Goal: Task Accomplishment & Management: Use online tool/utility

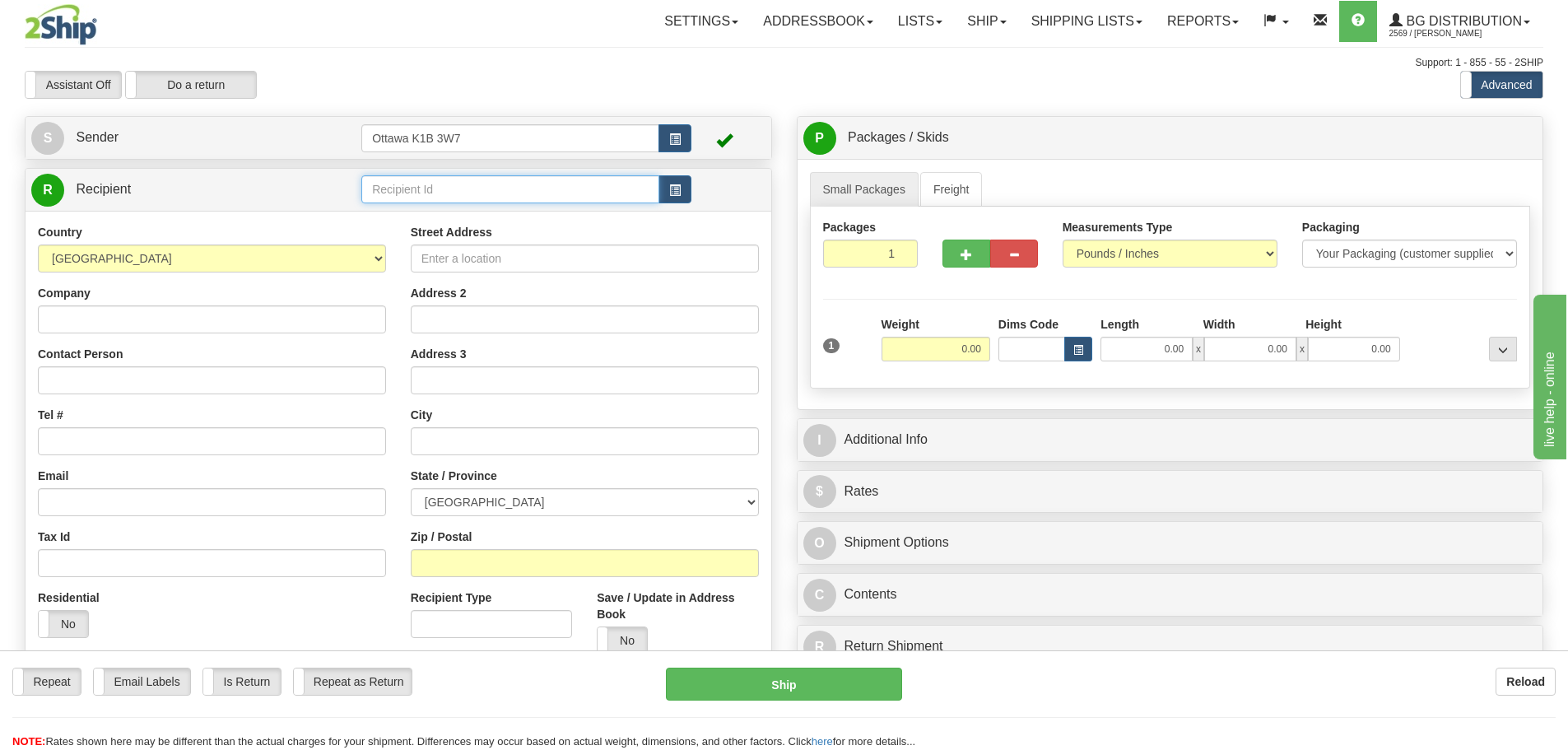
click at [479, 195] on input "text" at bounding box center [511, 190] width 298 height 28
type input "910698"
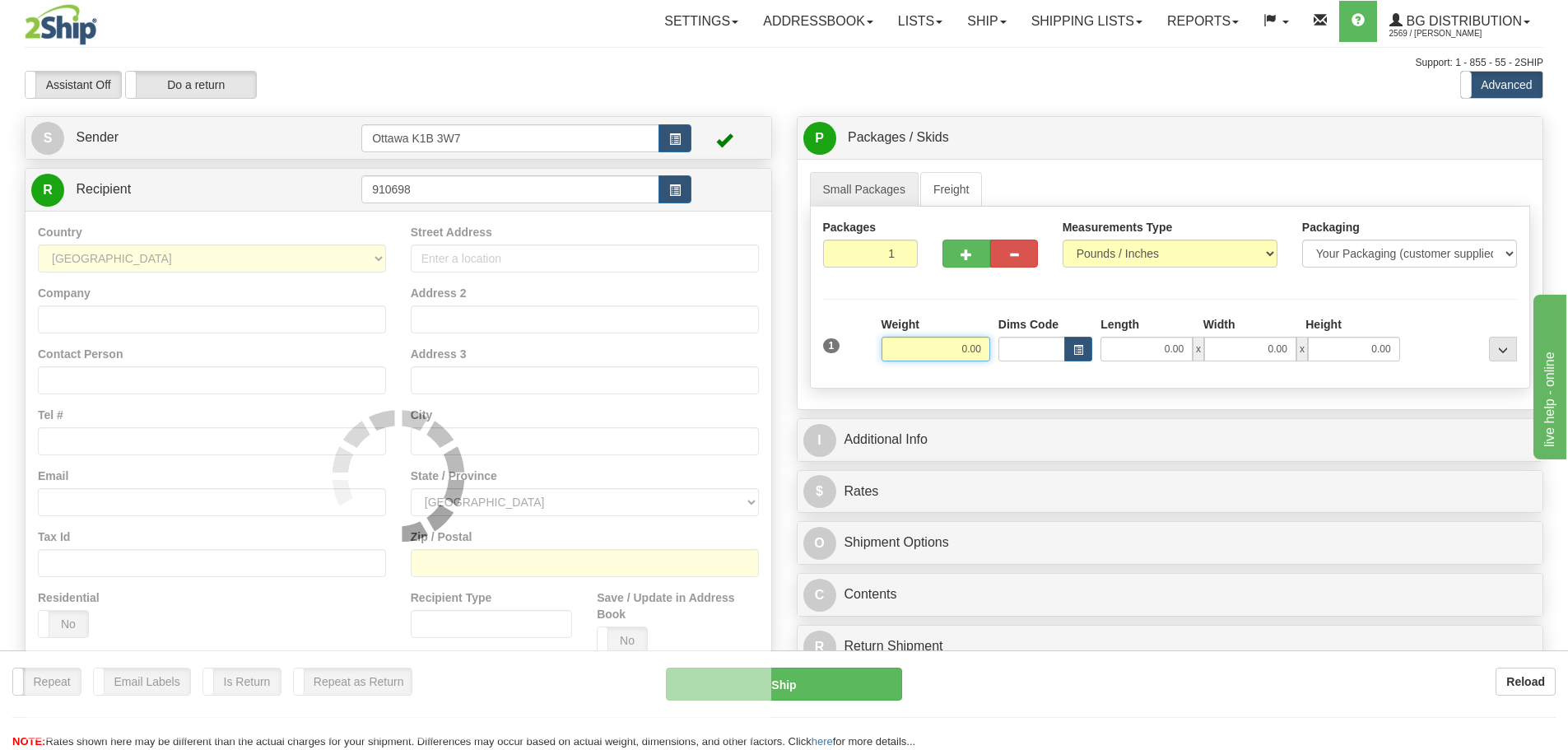
click at [574, 55] on div "Toggle navigation Settings Shipping Preferences Fields Preferences New" at bounding box center [784, 469] width 1568 height 937
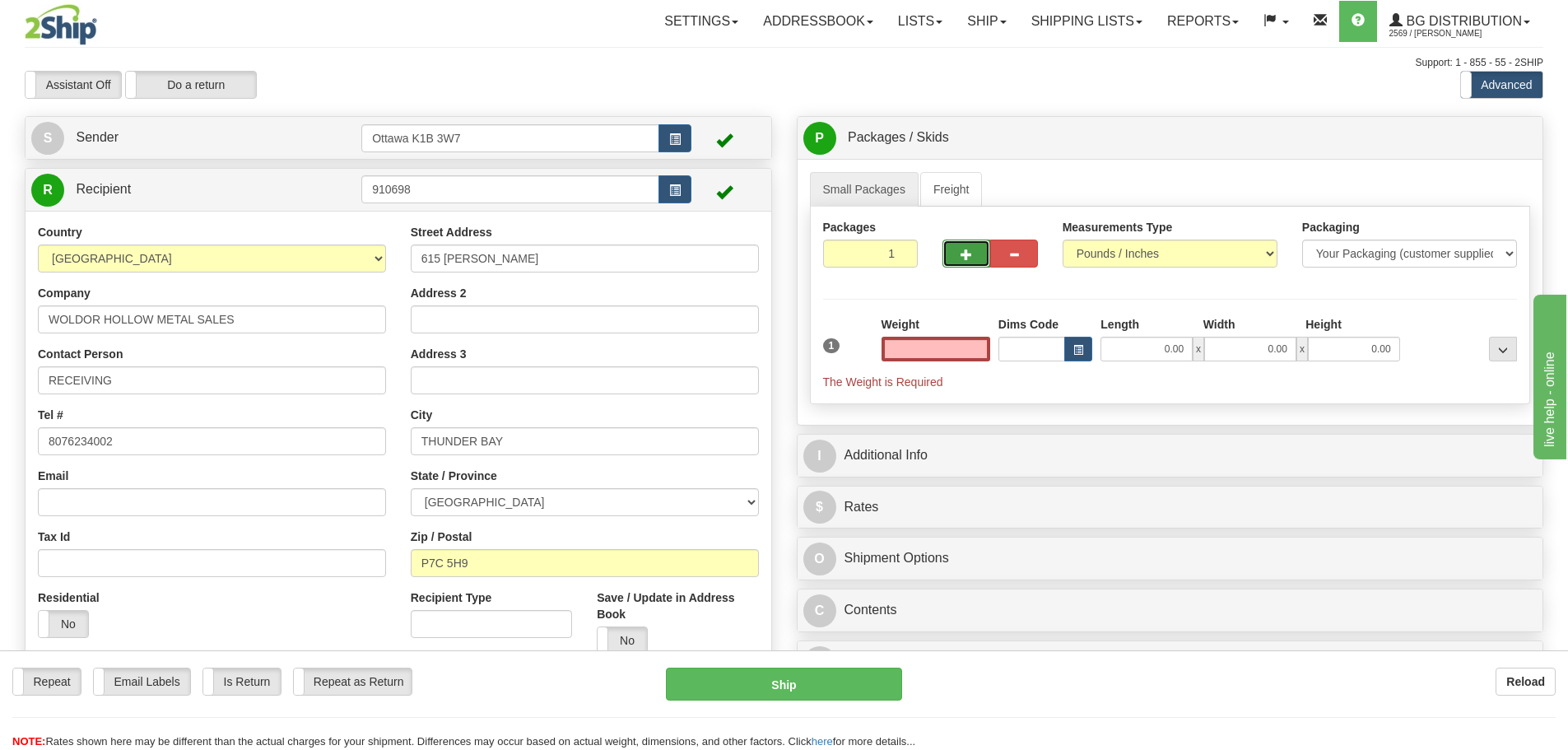
type input "0.00"
click at [950, 254] on button "button" at bounding box center [967, 254] width 48 height 28
type input "2"
click at [1458, 142] on span "Pack / Skid Level" at bounding box center [1490, 138] width 76 height 11
radio input "true"
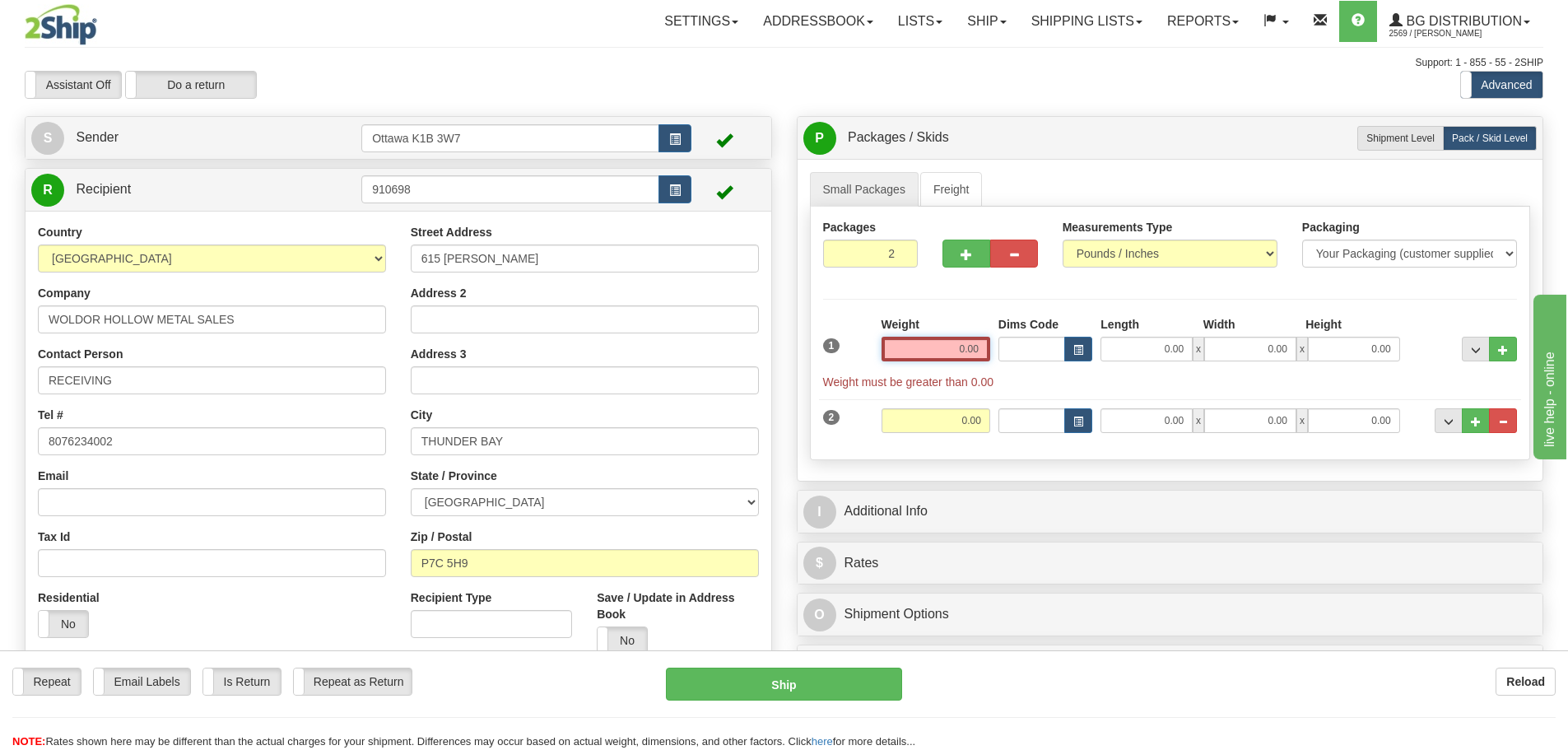
click at [953, 345] on input "0.00" at bounding box center [936, 349] width 109 height 25
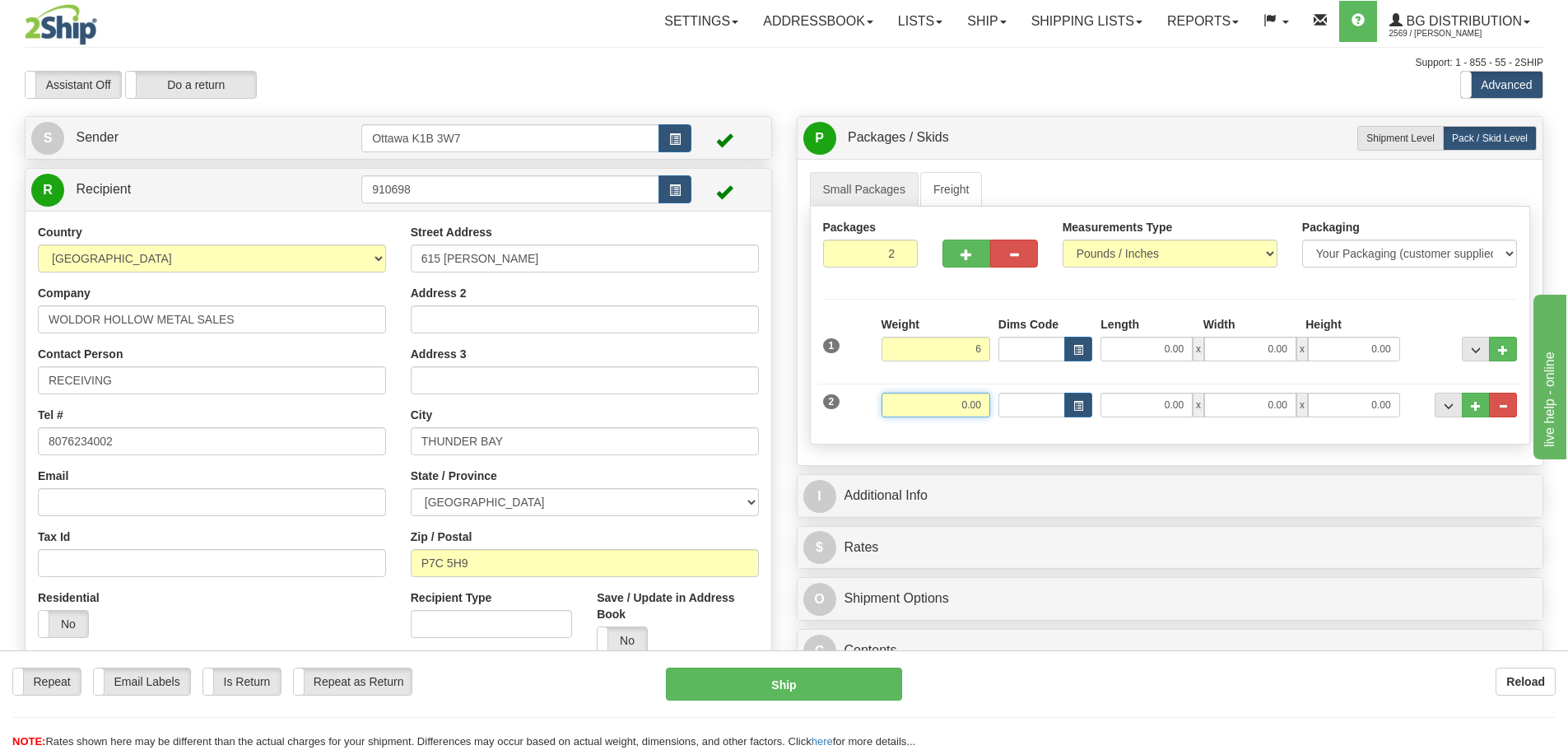
type input "6.00"
click at [960, 396] on input "0.00" at bounding box center [936, 405] width 109 height 25
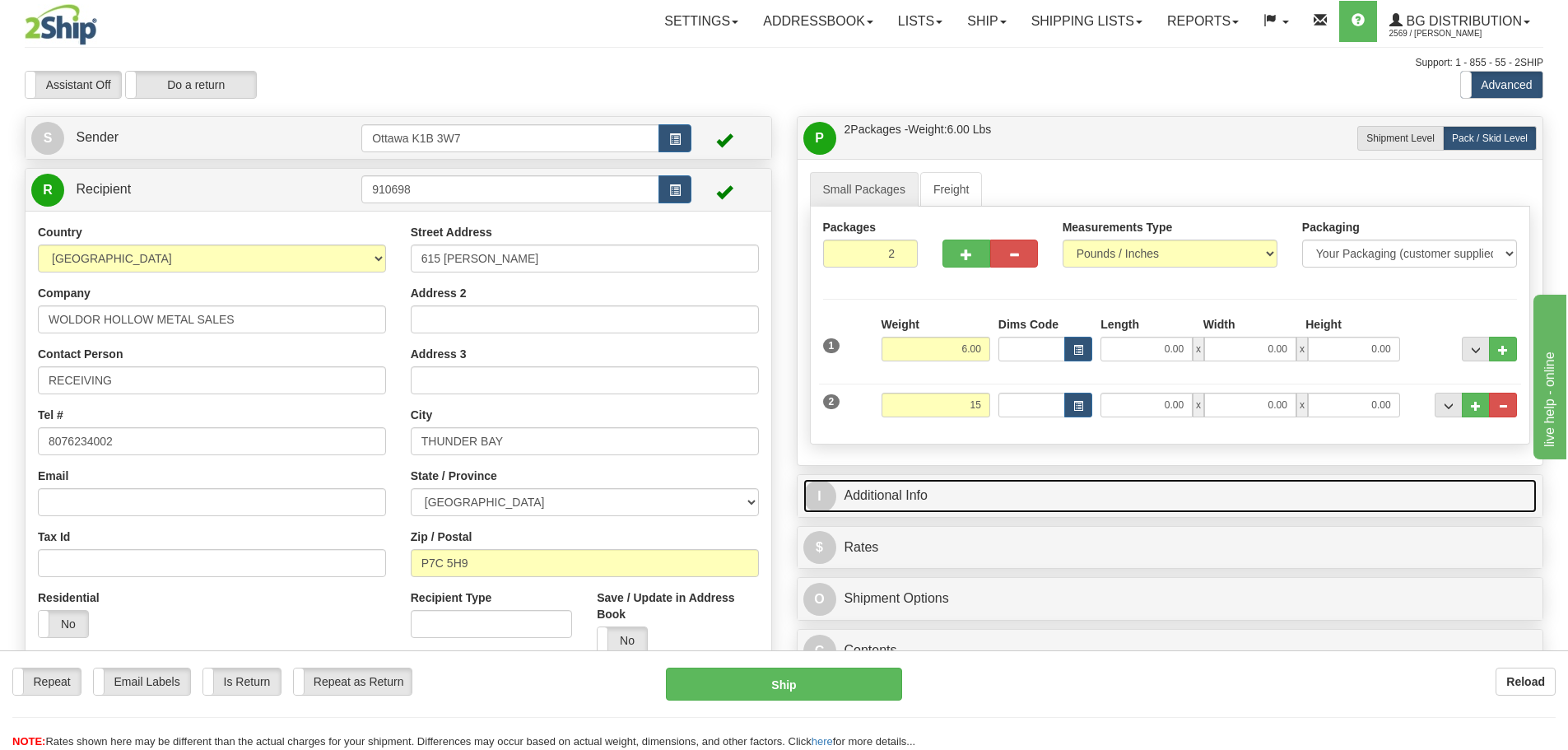
type input "15.00"
click at [1008, 488] on link "I Additional Info" at bounding box center [1171, 497] width 734 height 34
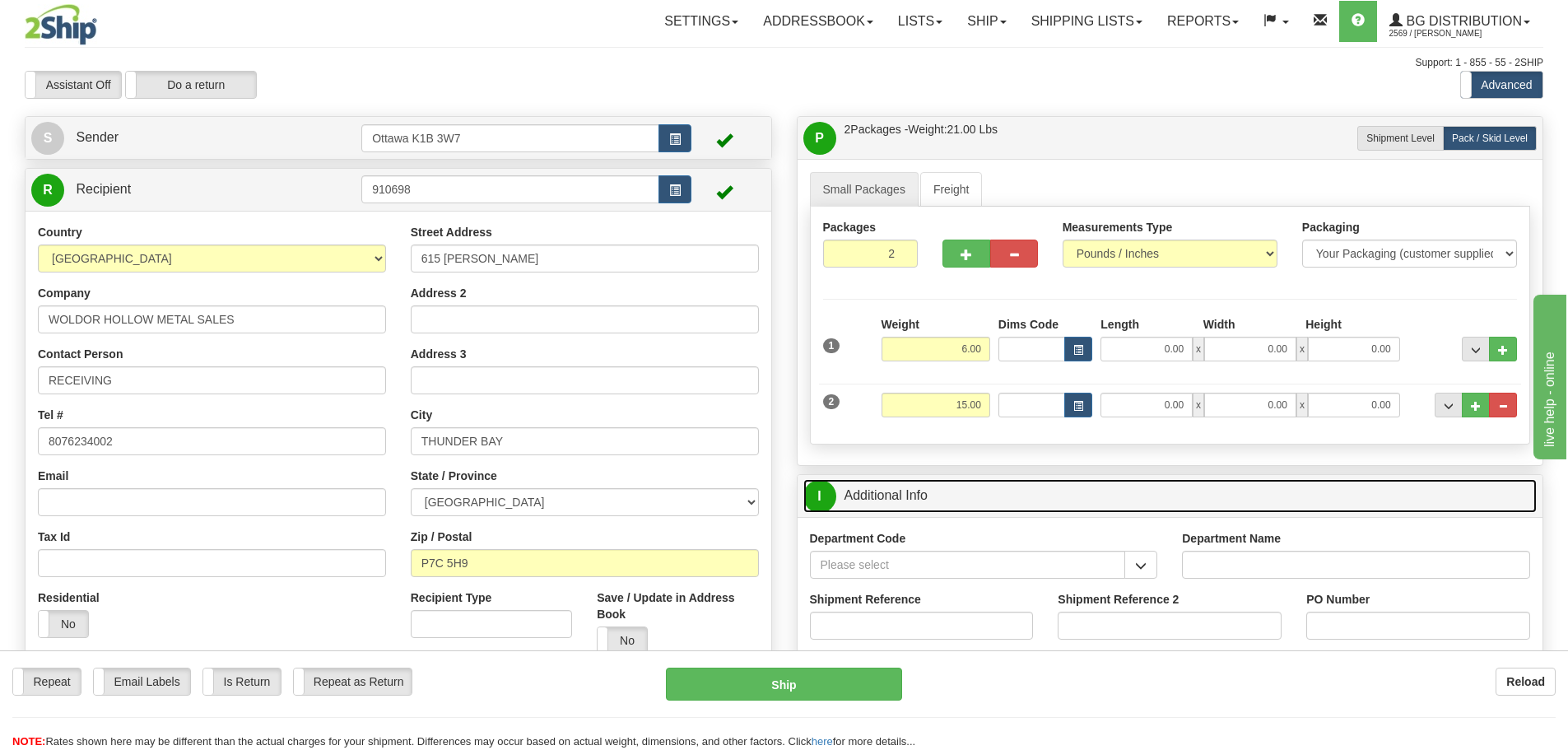
scroll to position [164, 0]
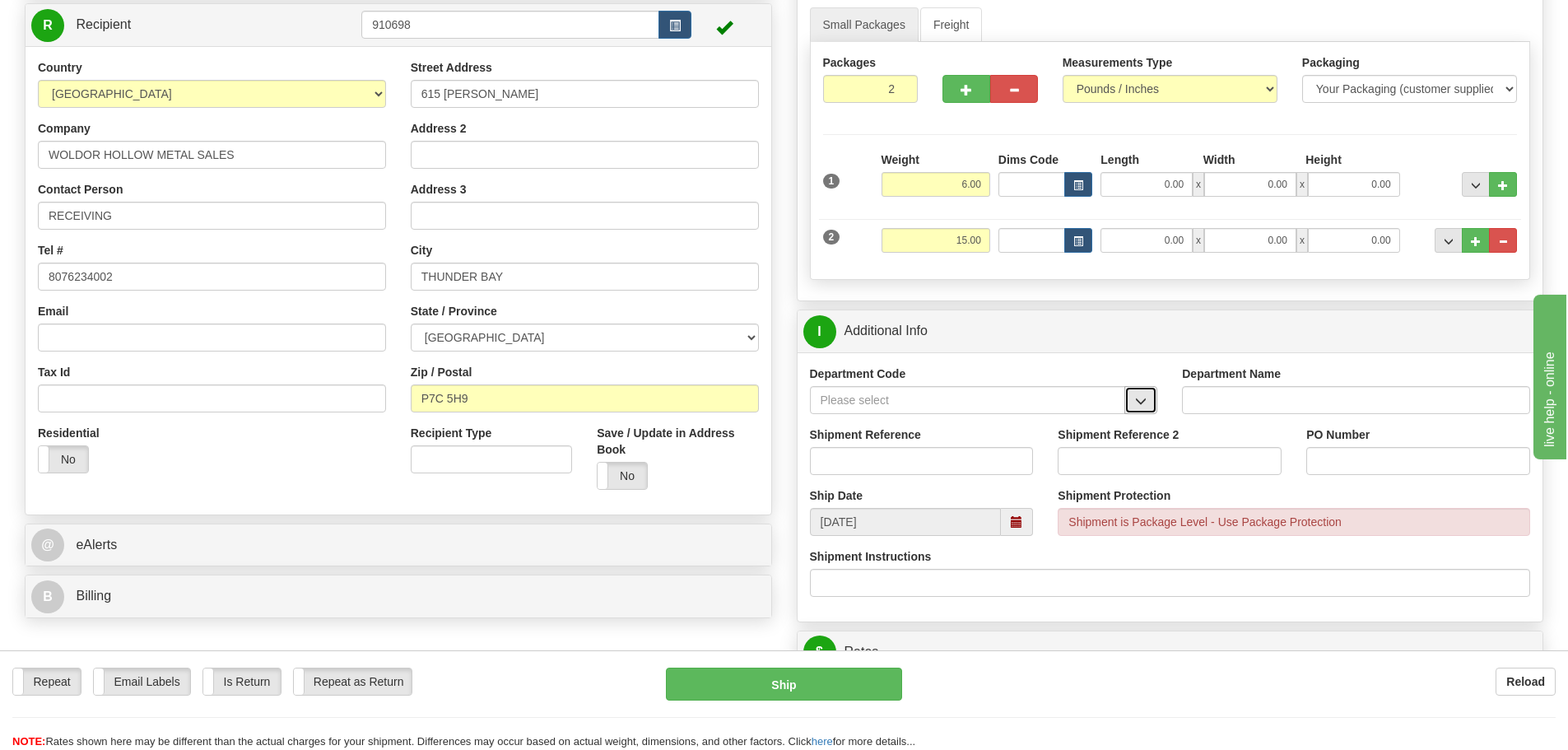
drag, startPoint x: 1127, startPoint y: 396, endPoint x: 1130, endPoint y: 410, distance: 14.3
click at [1129, 405] on button "button" at bounding box center [1140, 401] width 33 height 28
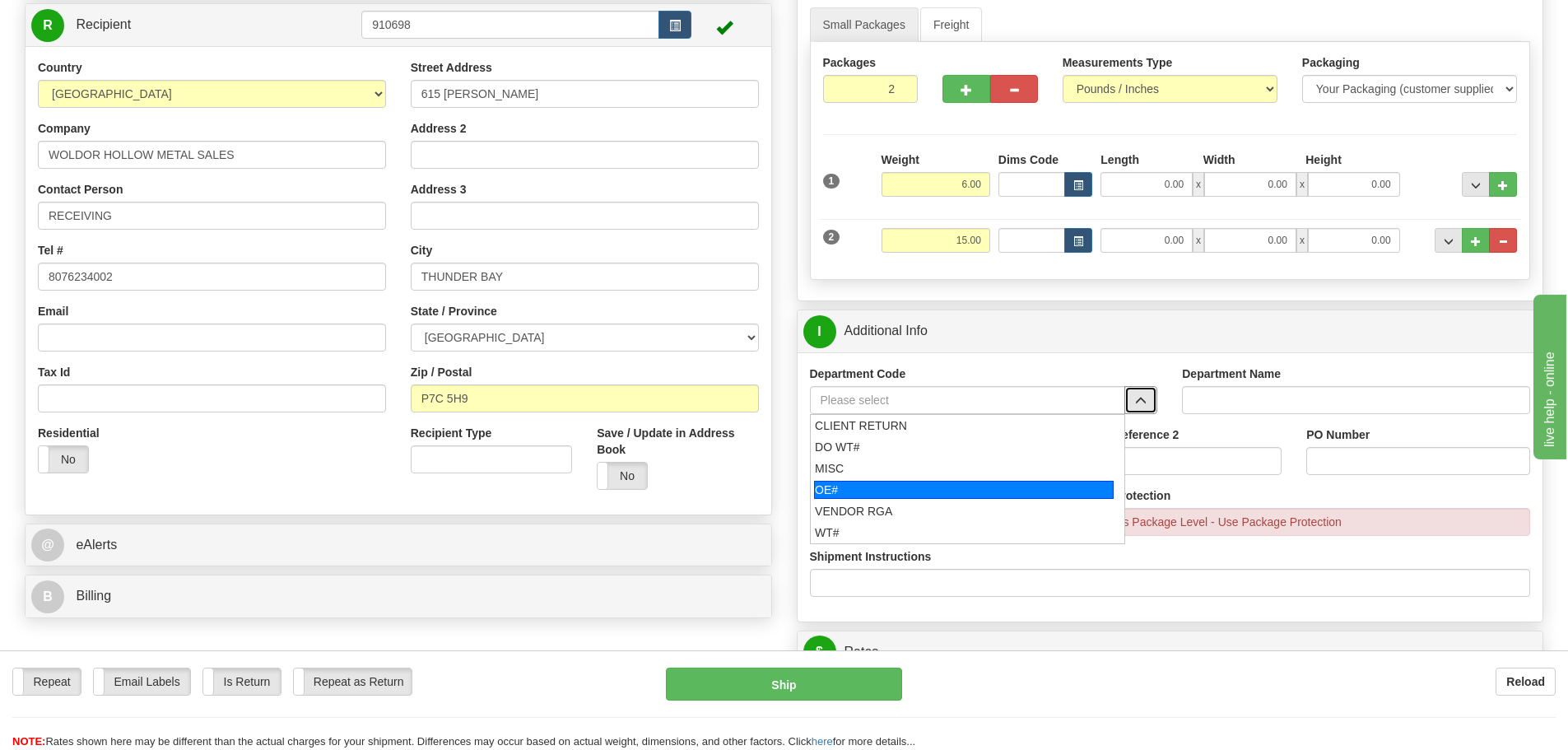
click at [994, 490] on div "OE#" at bounding box center [963, 489] width 299 height 18
type input "OE#"
type input "ORDERS"
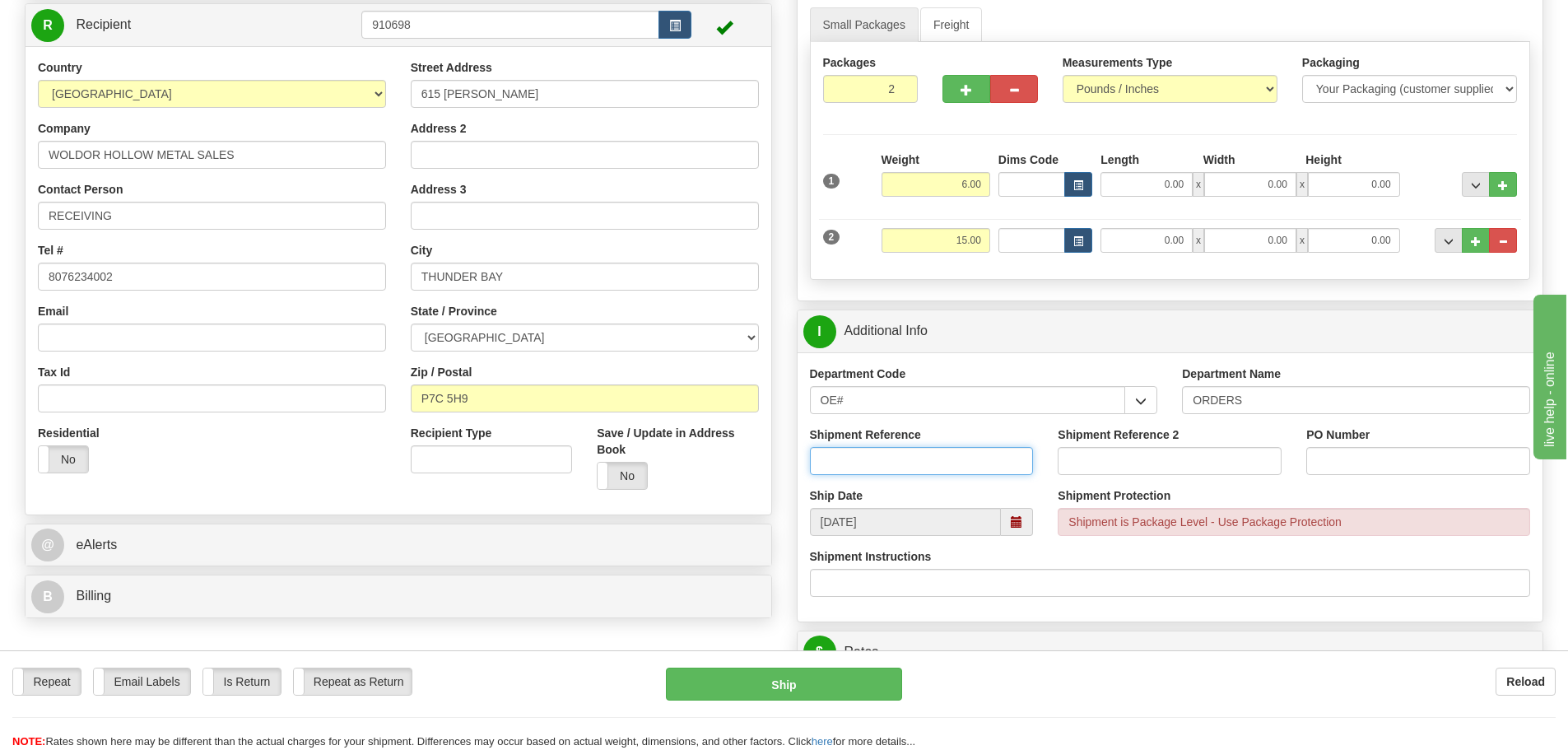
click at [982, 471] on input "Shipment Reference" at bounding box center [921, 462] width 224 height 28
type input "10204399-000"
click at [1319, 460] on input "PO Number" at bounding box center [1418, 462] width 224 height 28
type input "39488"
click at [1323, 443] on div "PO Number 39488" at bounding box center [1418, 451] width 224 height 48
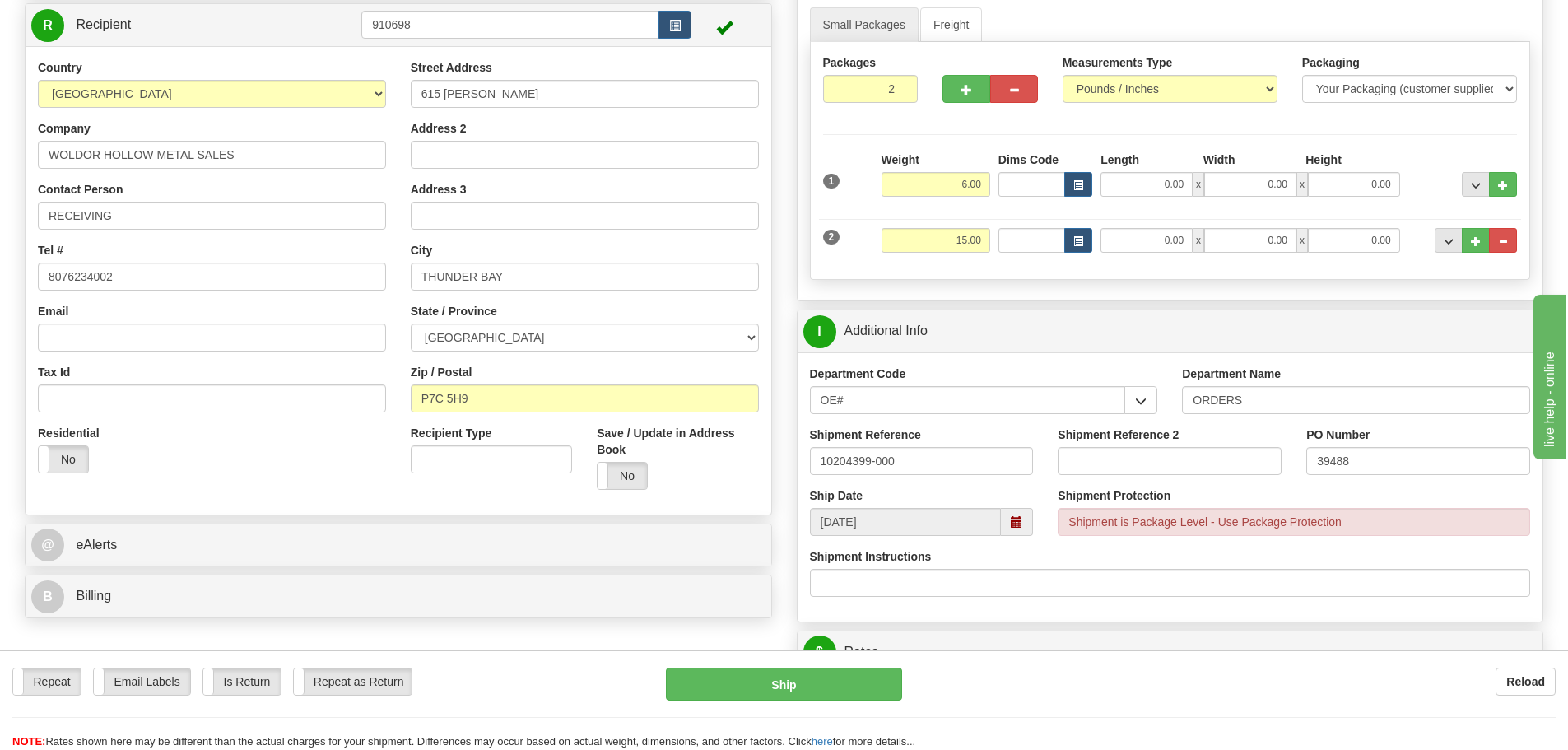
drag, startPoint x: 756, startPoint y: 729, endPoint x: 25, endPoint y: 534, distance: 756.6
click at [25, 534] on div "@ eAlerts" at bounding box center [398, 546] width 746 height 42
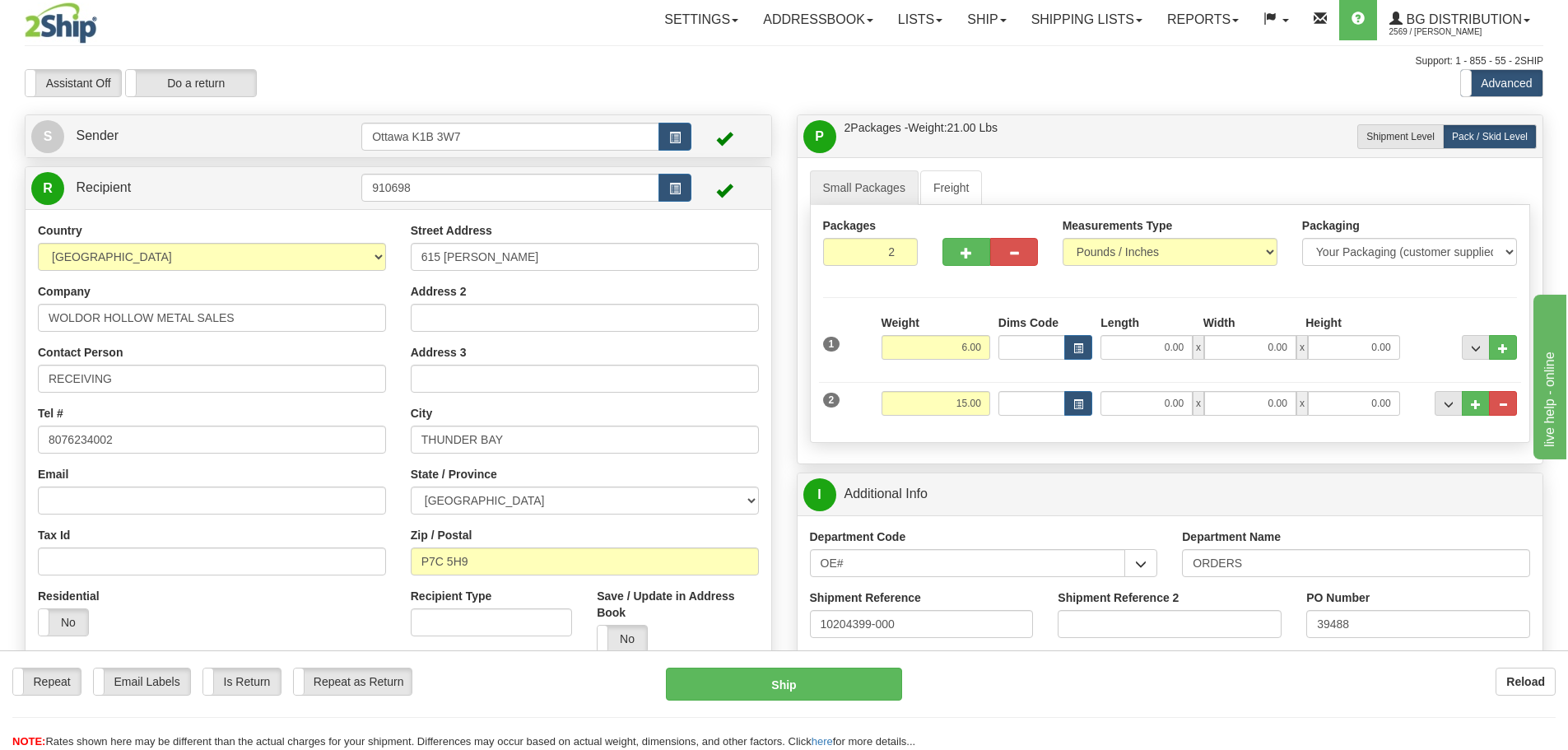
scroll to position [0, 0]
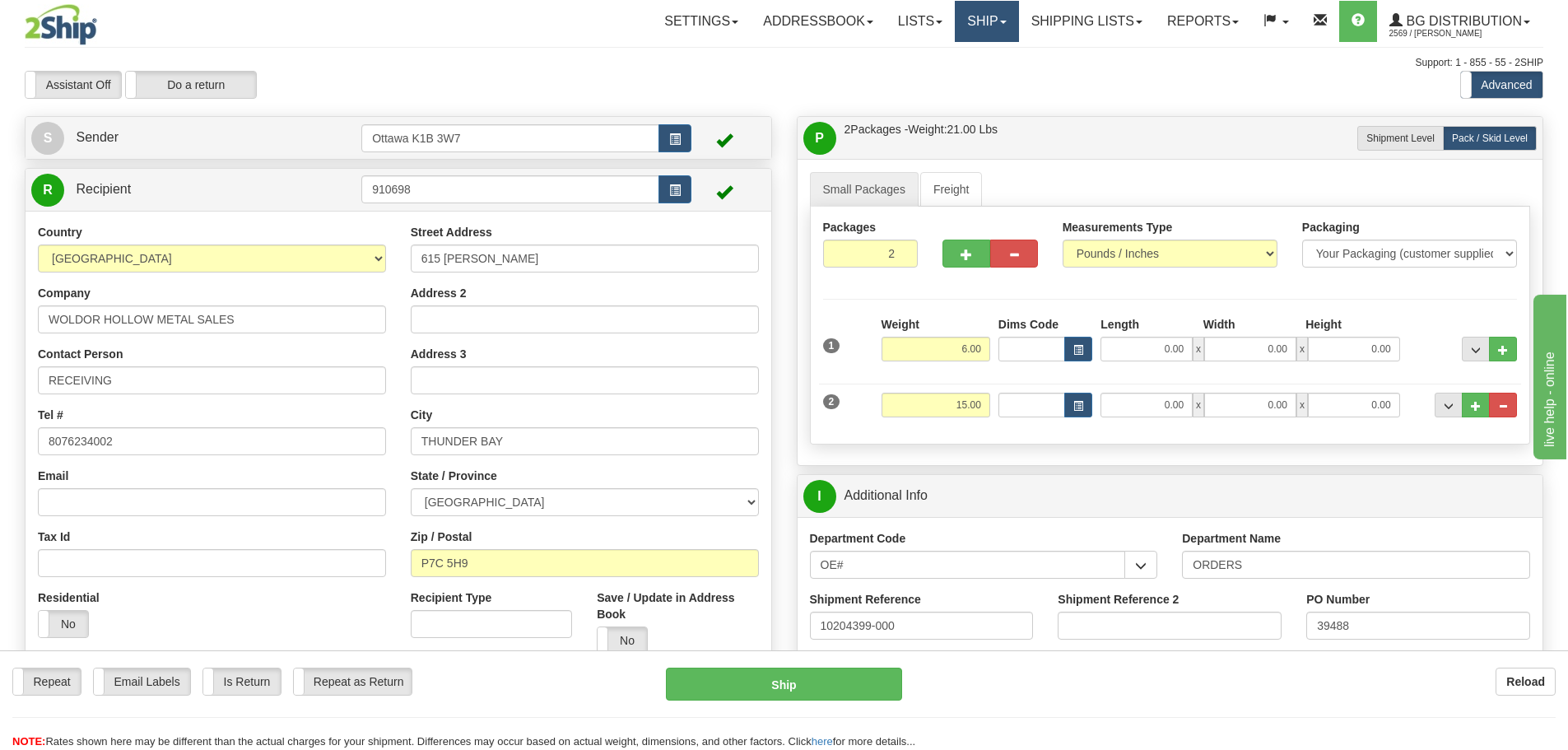
click at [969, 22] on link "Ship" at bounding box center [986, 22] width 63 height 42
click at [956, 60] on span "Ship Screen" at bounding box center [936, 58] width 62 height 13
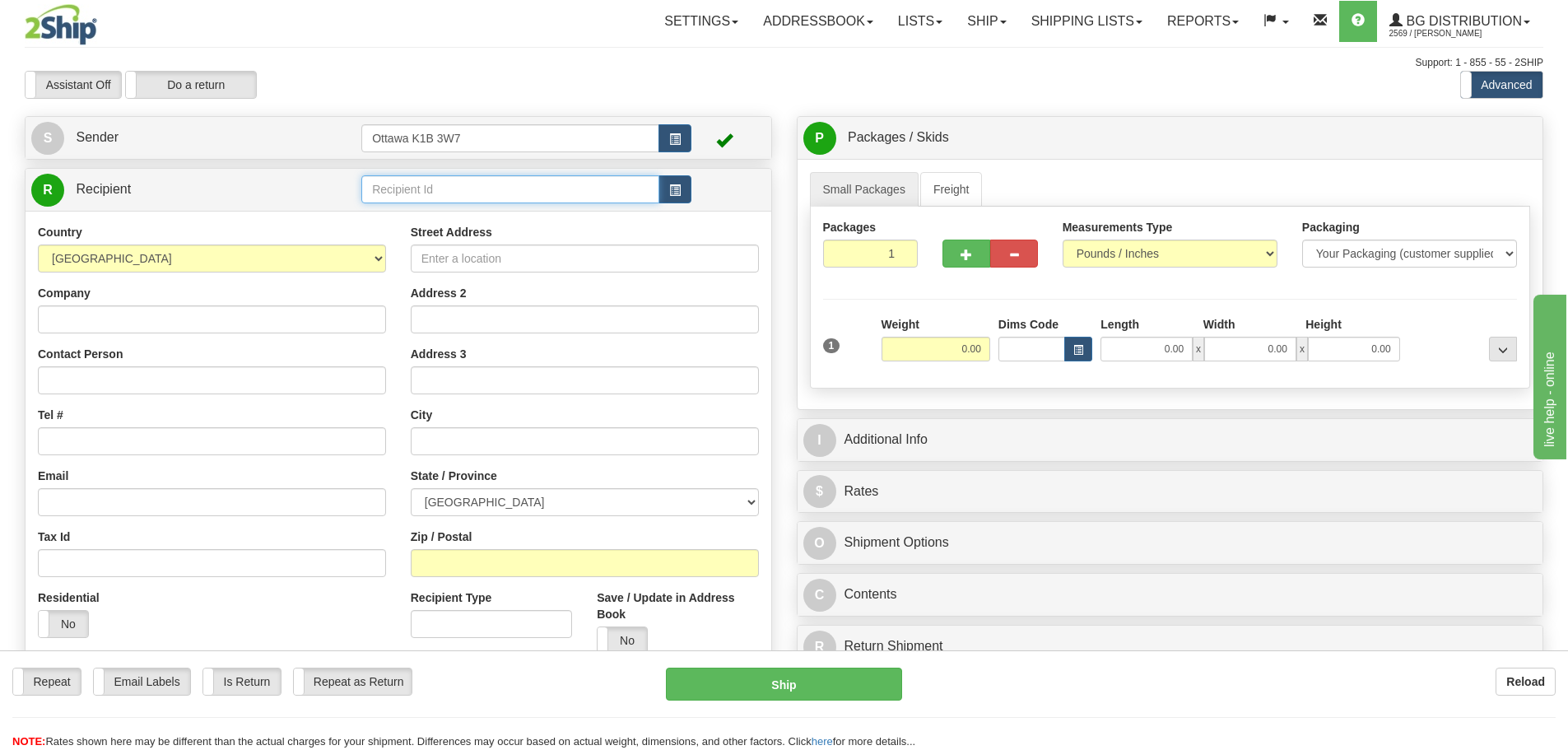
click at [480, 194] on input "text" at bounding box center [511, 190] width 298 height 28
type input "60028"
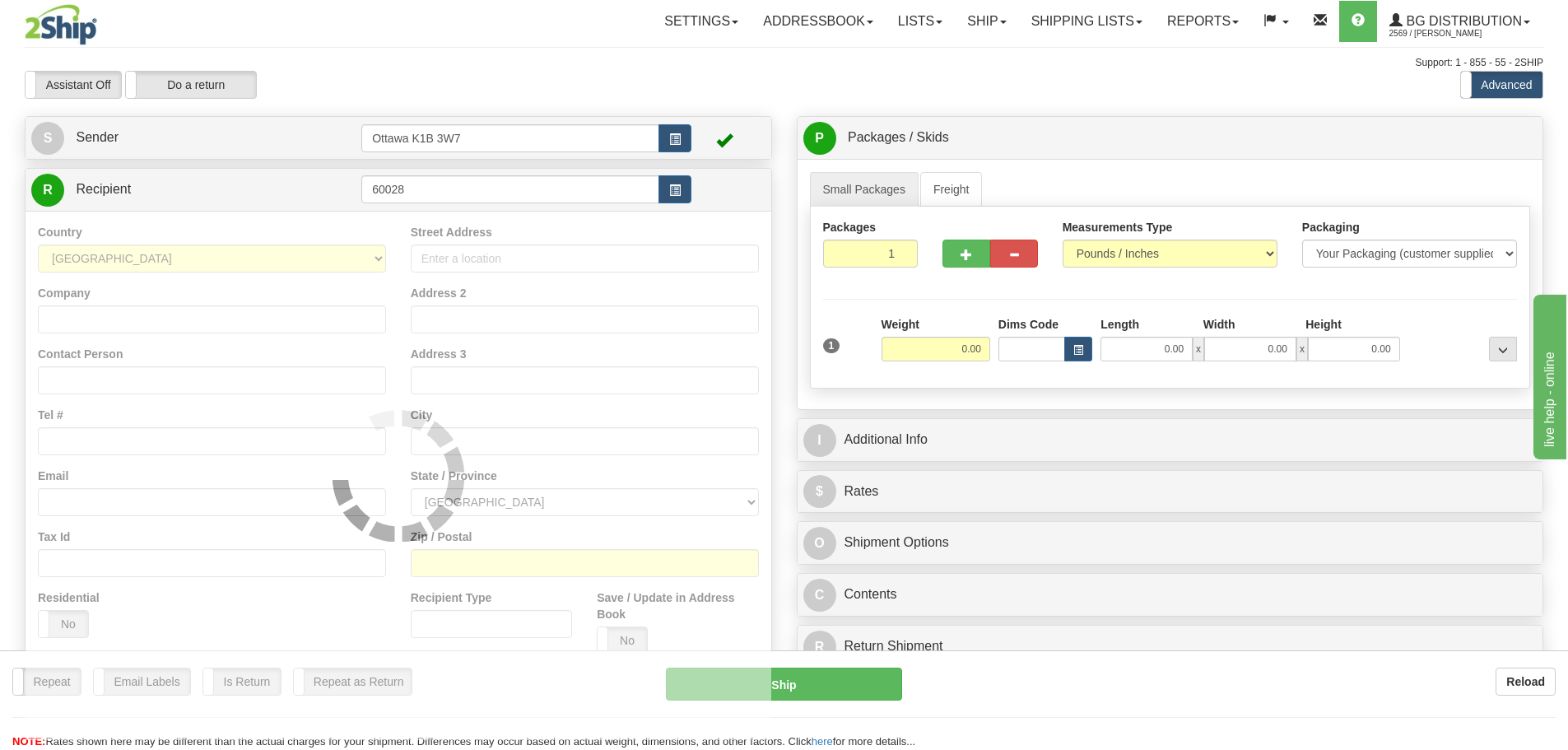
click at [531, 113] on div "Toggle navigation Settings Shipping Preferences Fields Preferences New" at bounding box center [784, 469] width 1568 height 937
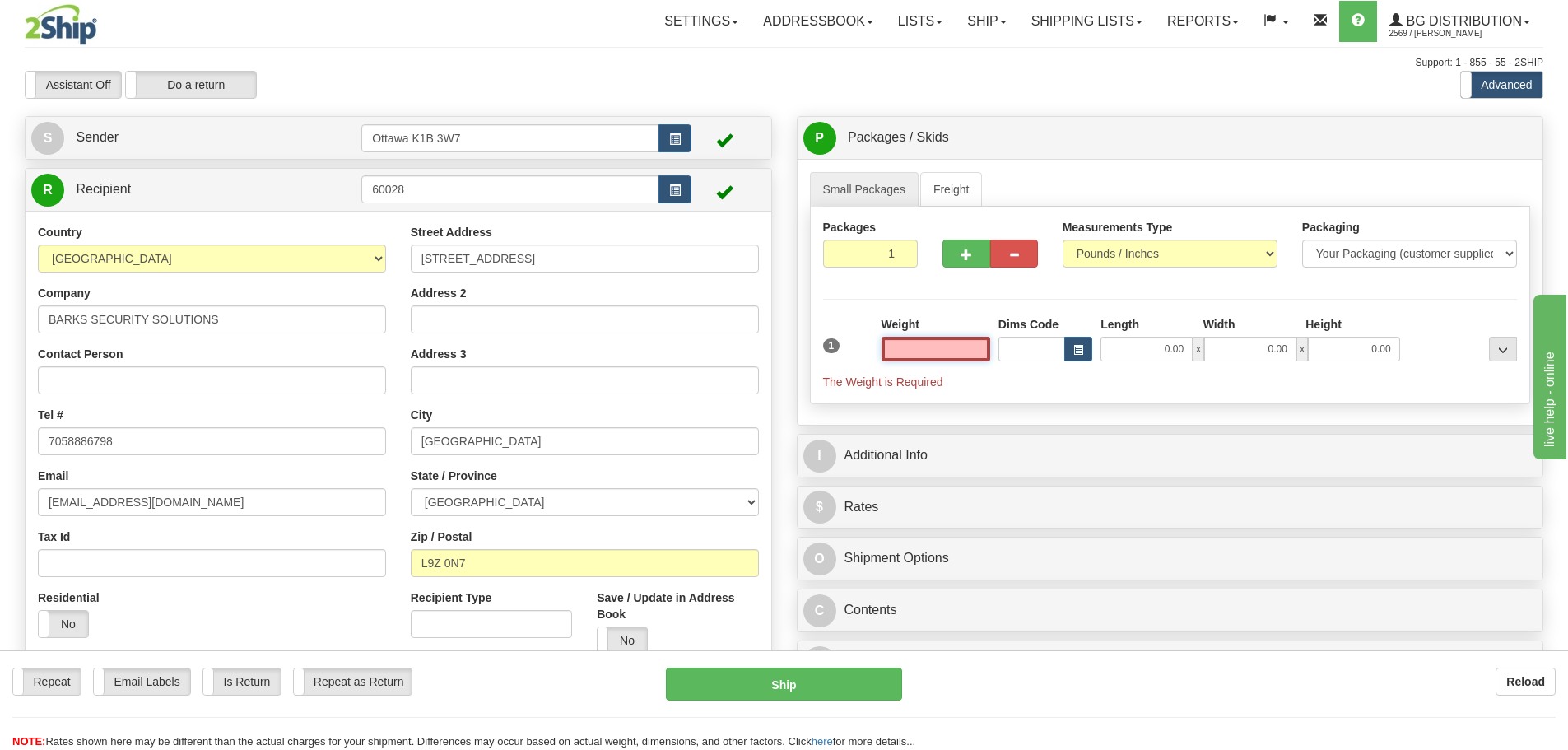
click at [965, 348] on input "text" at bounding box center [936, 349] width 109 height 25
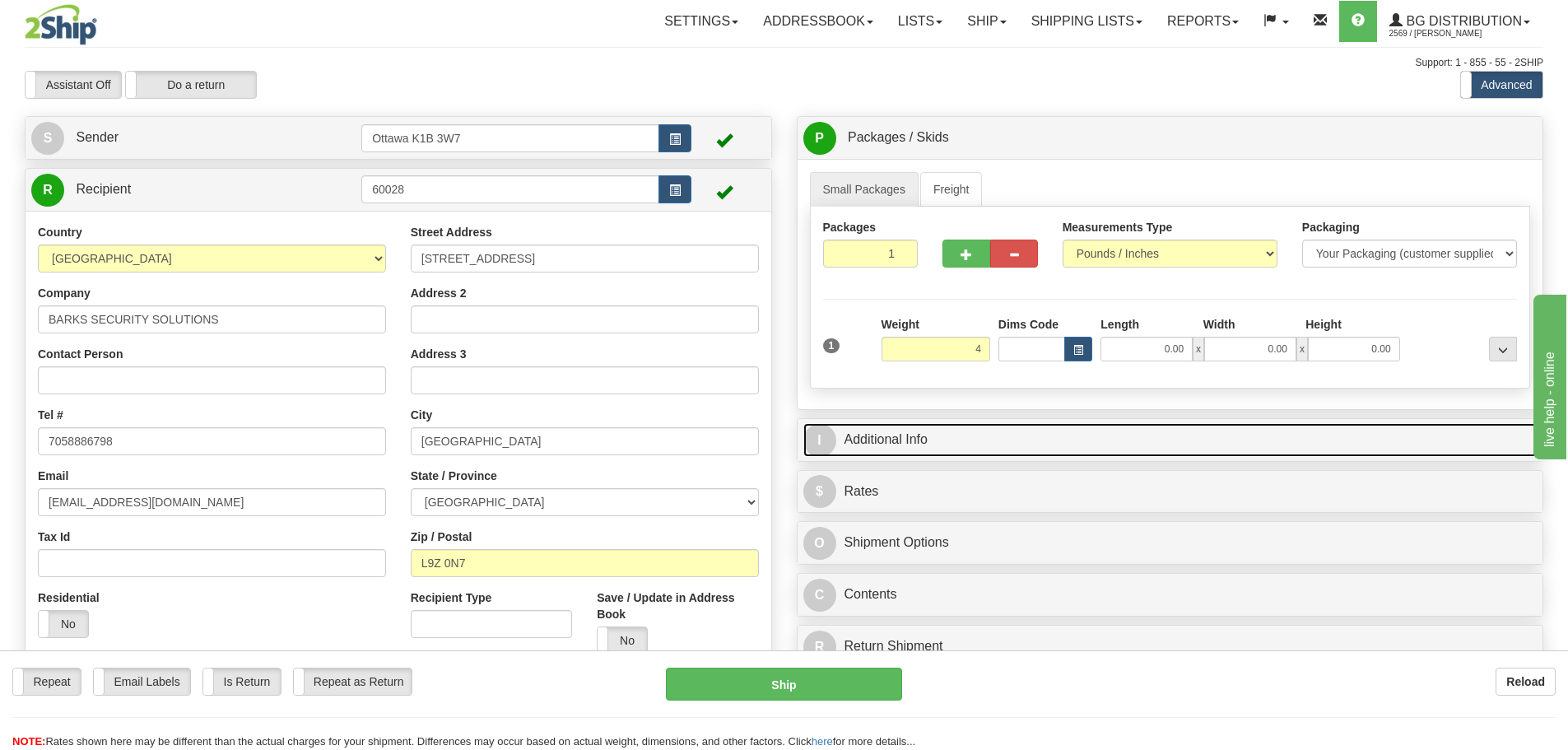
type input "4.00"
click at [1091, 441] on link "I Additional Info" at bounding box center [1171, 440] width 734 height 34
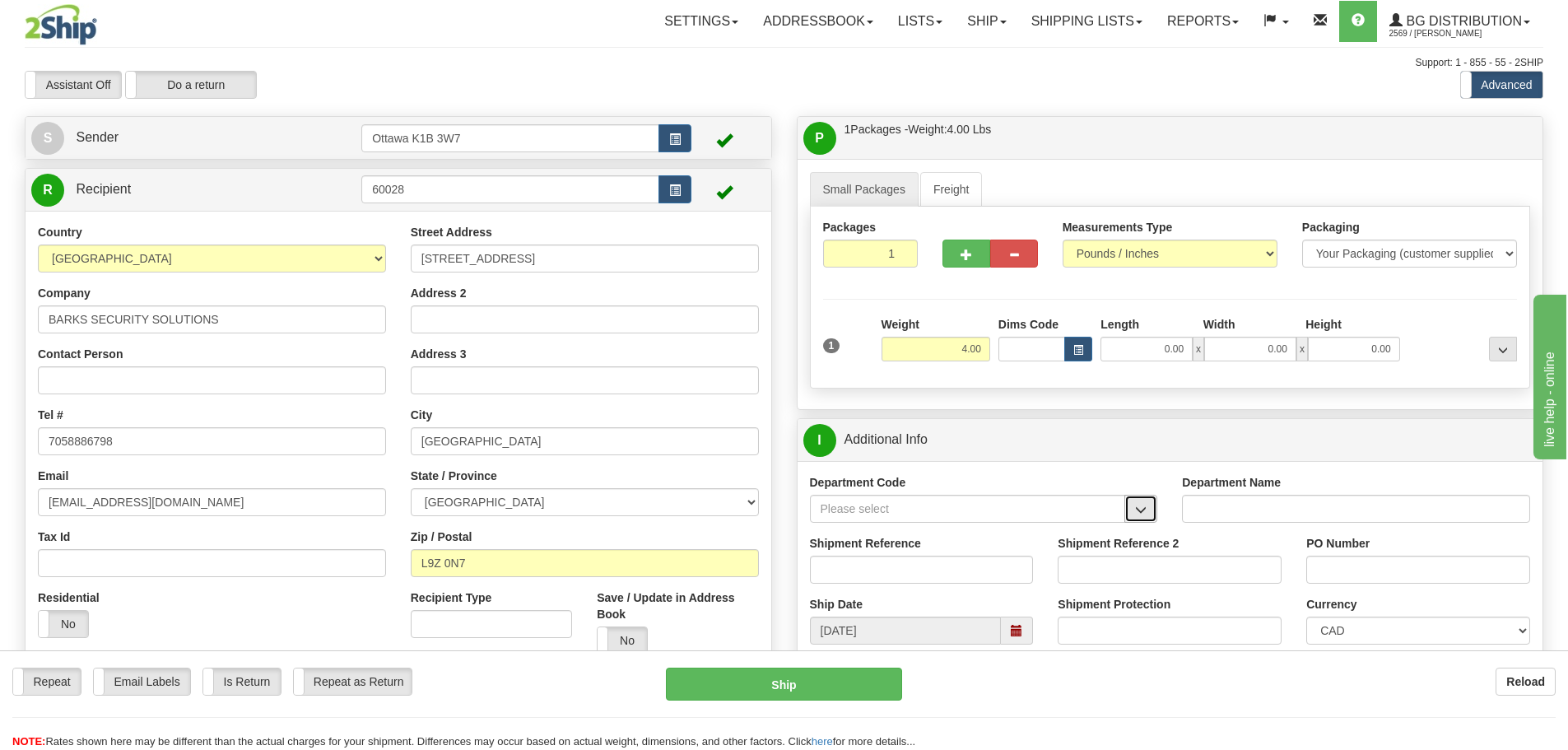
click at [1143, 503] on button "button" at bounding box center [1140, 509] width 33 height 28
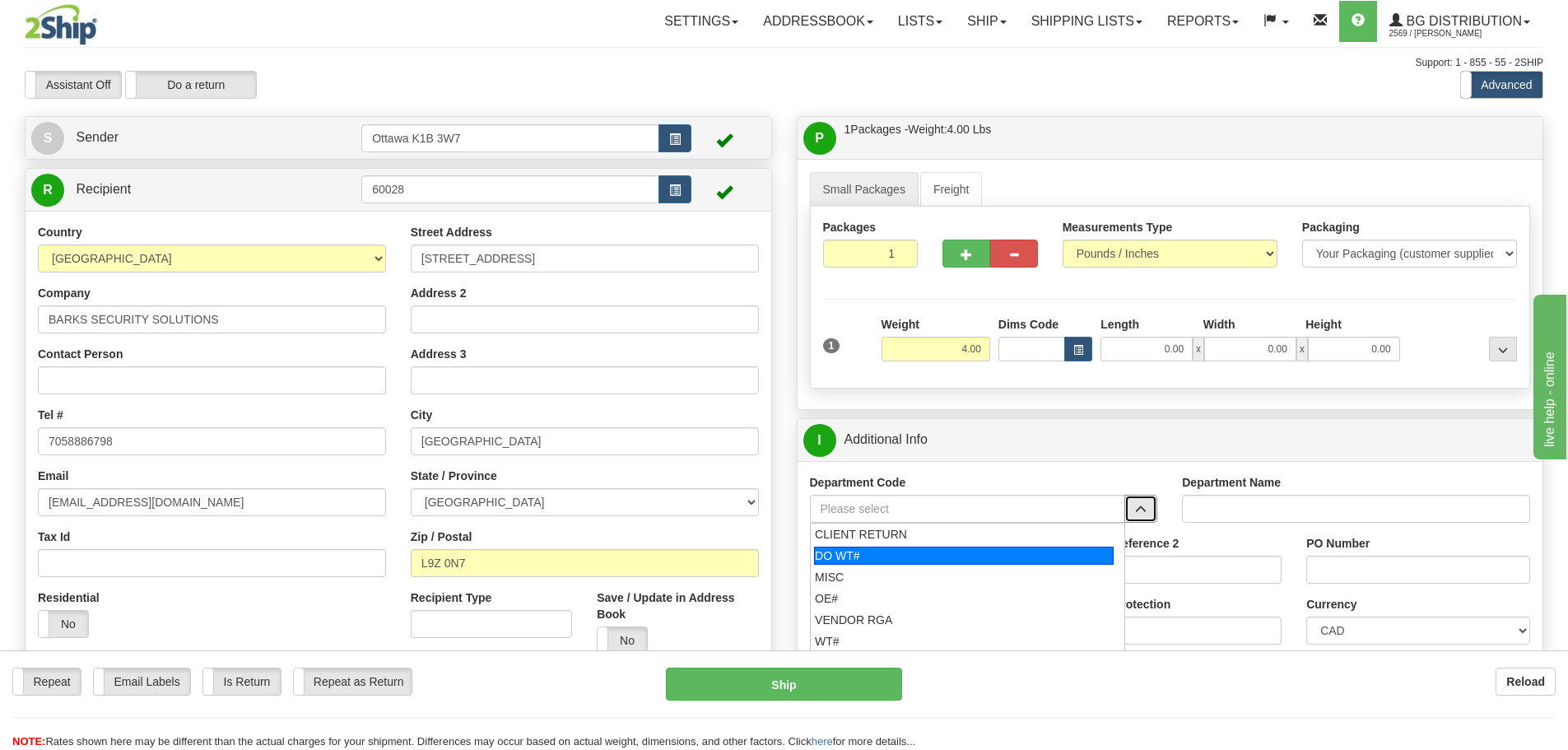
click at [943, 557] on div "DO WT#" at bounding box center [963, 555] width 299 height 18
type input "DO WT#"
type input "DIRECT ORDERS"
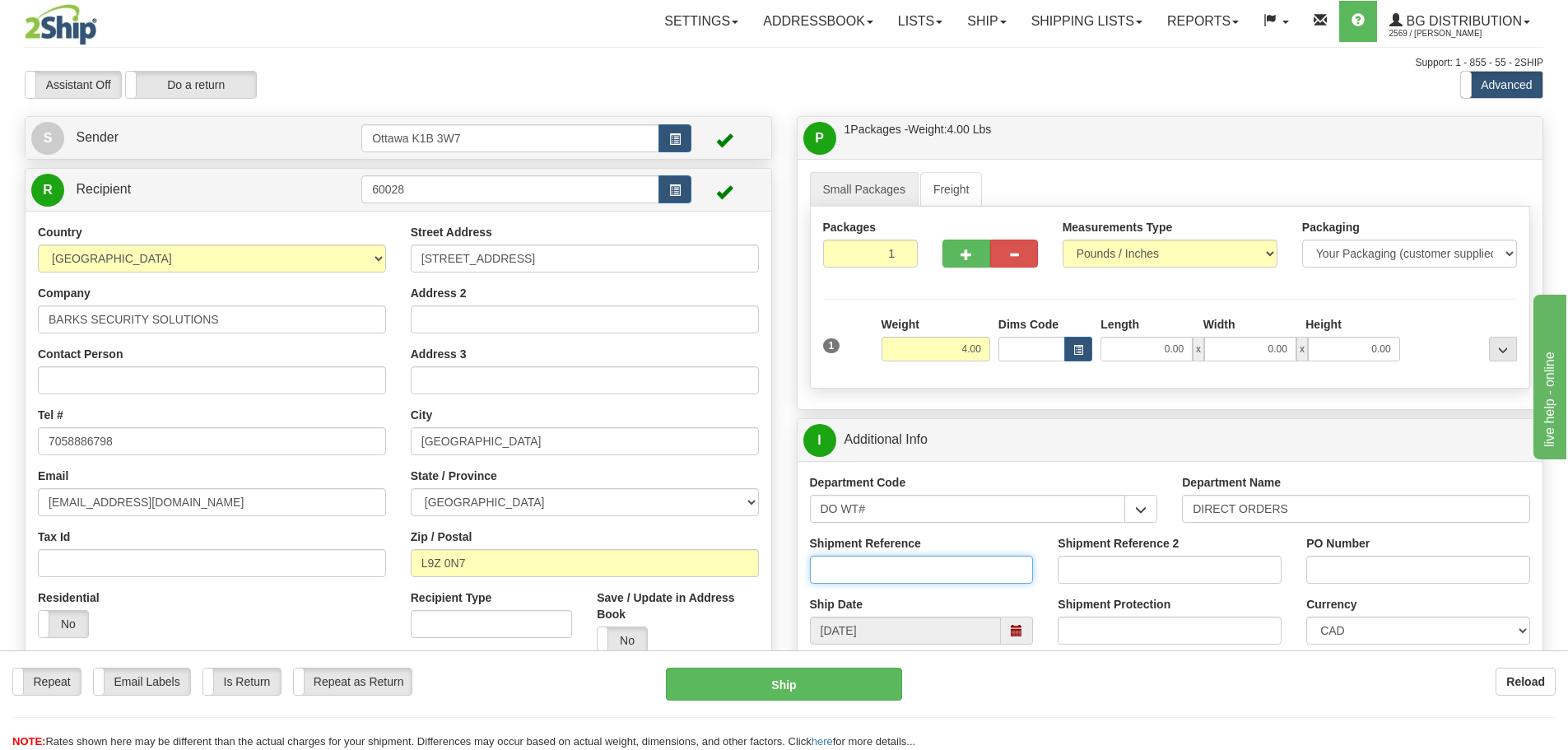
click at [940, 569] on input "Shipment Reference" at bounding box center [921, 571] width 224 height 28
type input "166770-00"
click at [1415, 575] on input "PO Number" at bounding box center [1418, 571] width 224 height 28
type input "j"
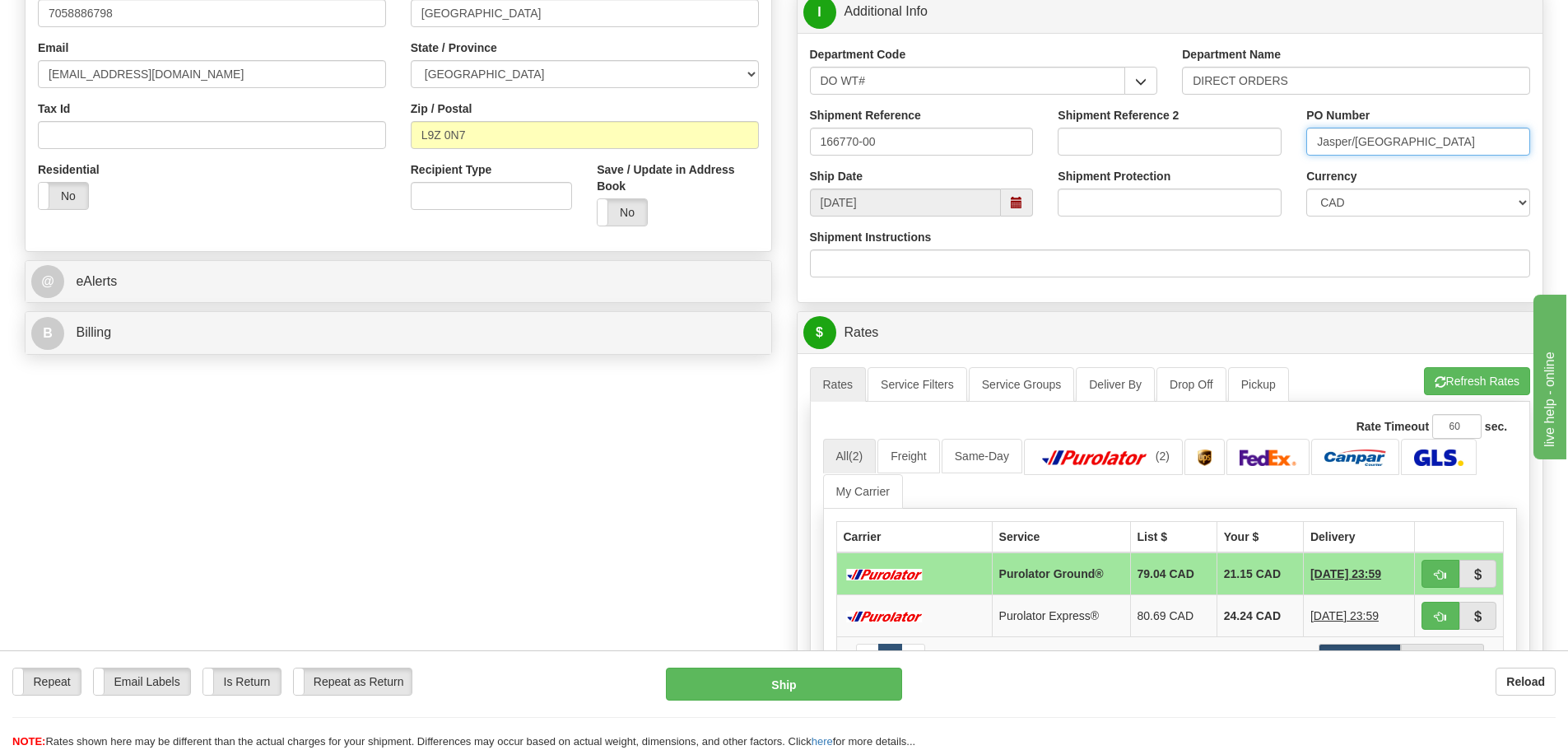
scroll to position [494, 0]
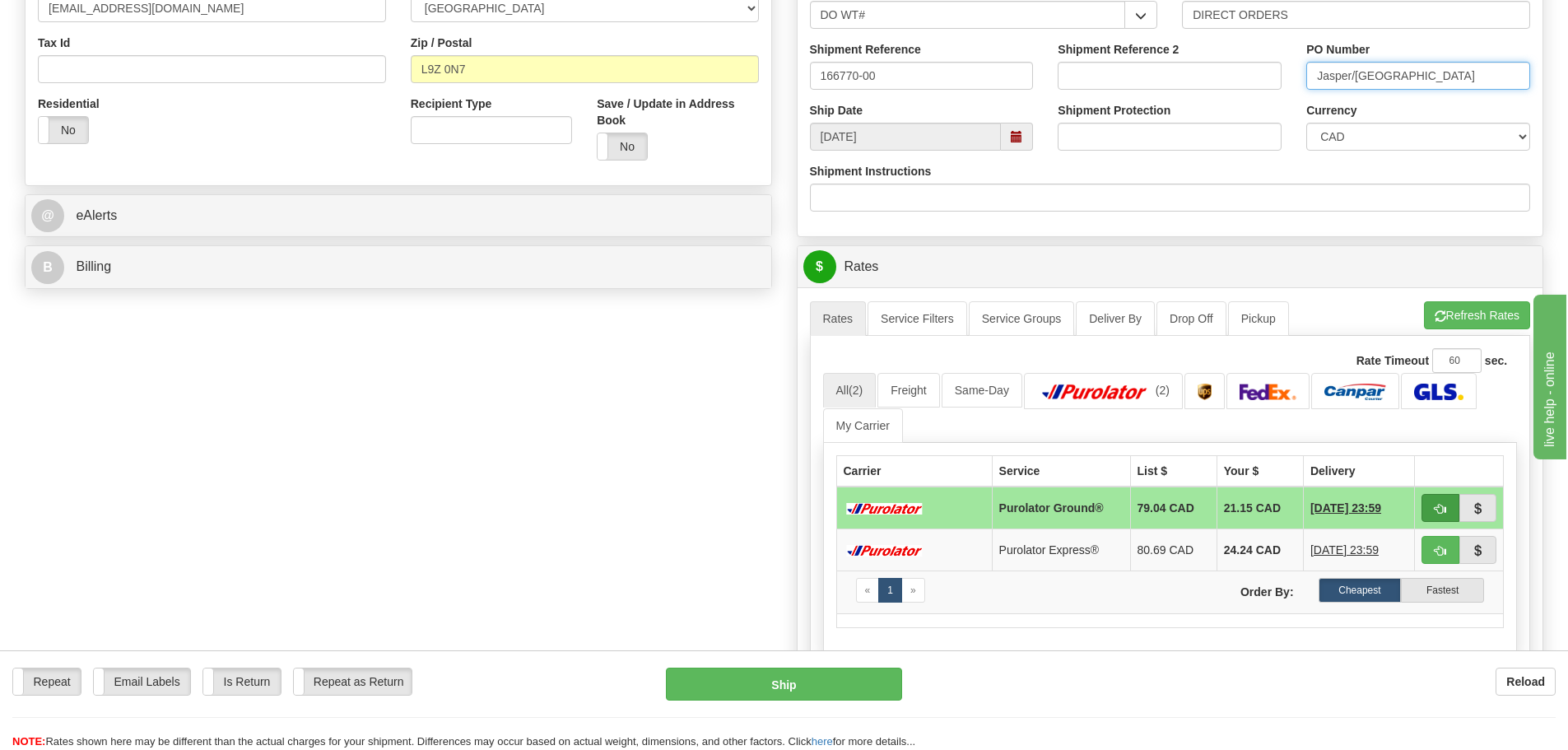
type input "Jasper/[GEOGRAPHIC_DATA]"
click at [1430, 514] on button "button" at bounding box center [1441, 508] width 38 height 28
type input "260"
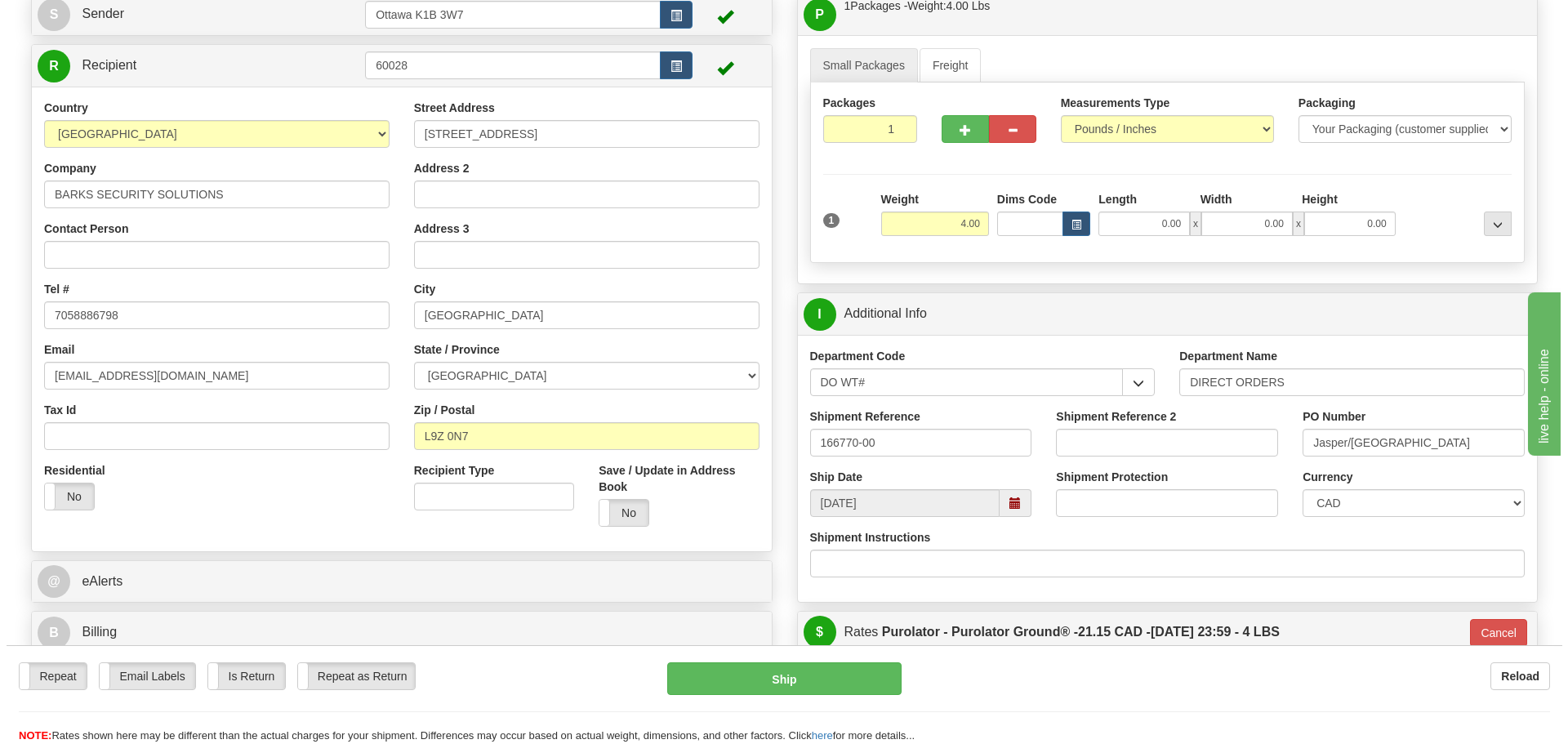
scroll to position [163, 0]
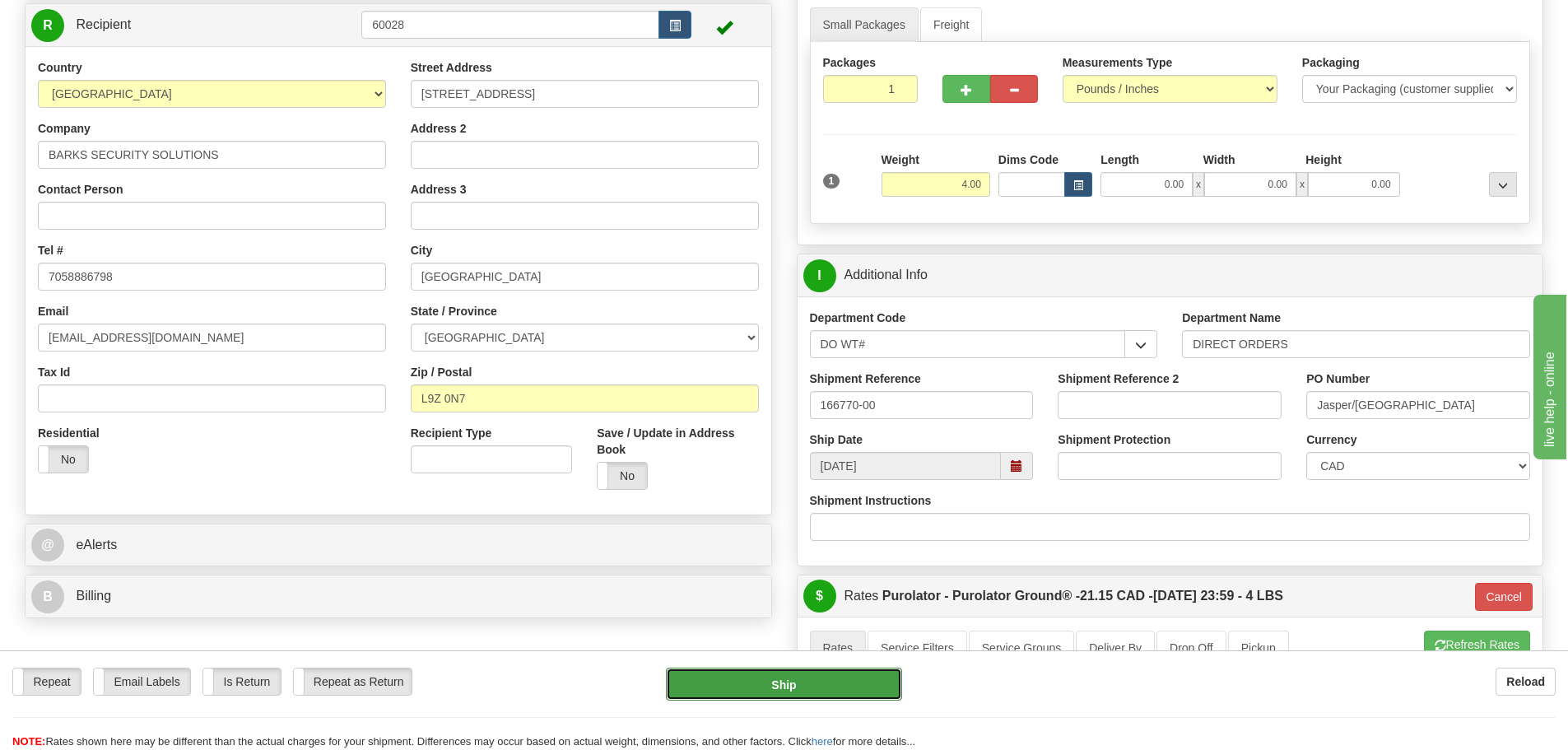
click at [851, 699] on button "Ship" at bounding box center [784, 684] width 236 height 33
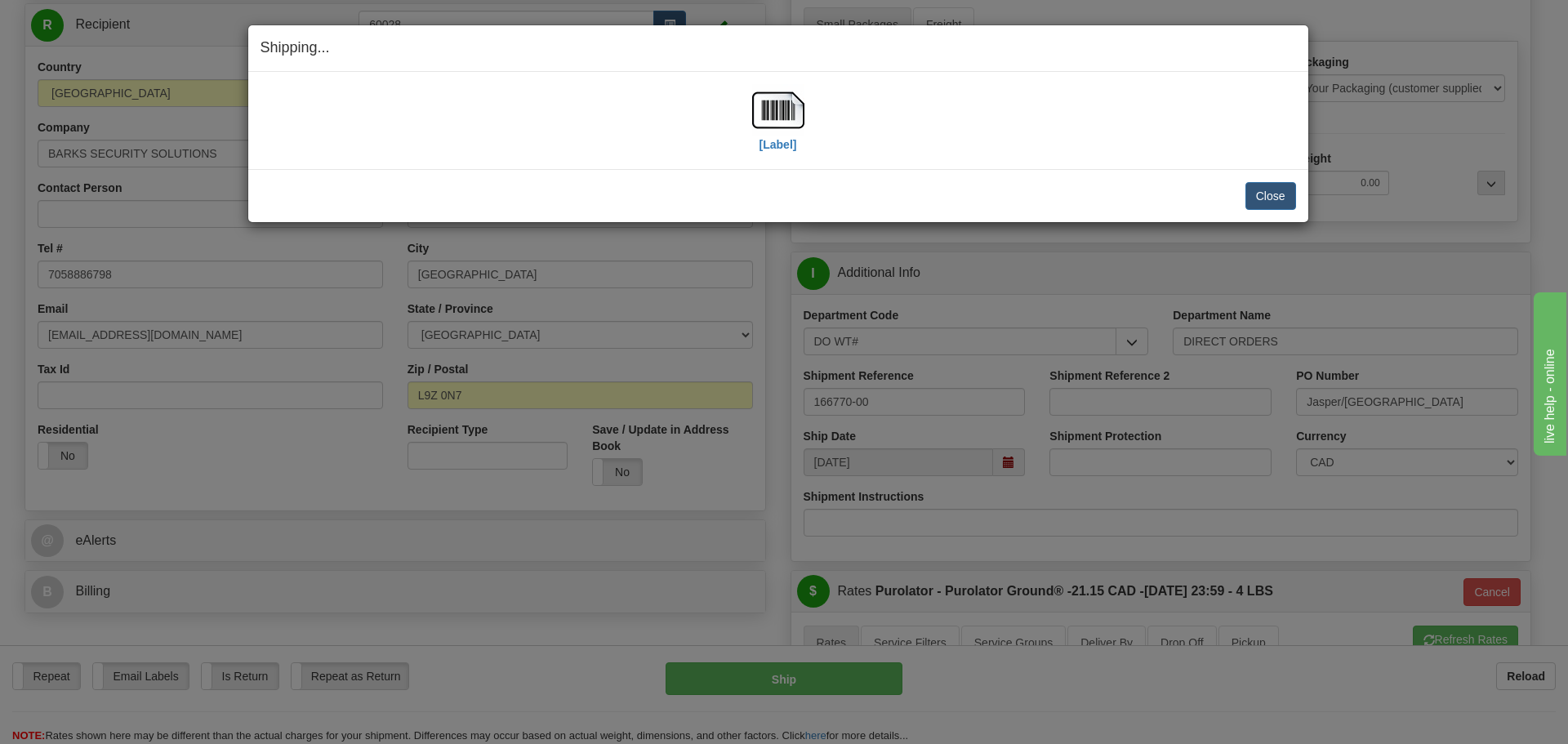
click at [780, 160] on div "[Label] IMPORTANT NOTICE Embassy / Consulate / Government Building / Hospital C…" at bounding box center [778, 121] width 1060 height 97
click at [780, 151] on label "[Label]" at bounding box center [778, 144] width 37 height 16
click at [1250, 196] on button "Close" at bounding box center [1271, 196] width 51 height 28
